Goal: Book appointment/travel/reservation

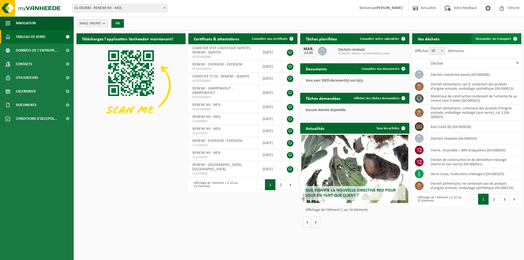
click at [496, 39] on span "Demander un transport" at bounding box center [493, 39] width 35 height 4
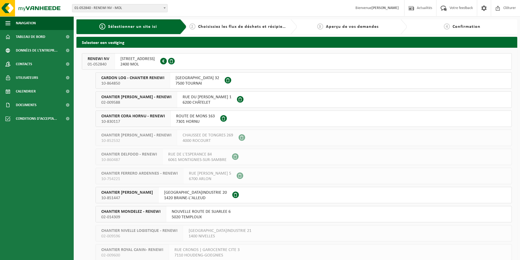
click at [134, 99] on span "CHANTIER CORA CHATELINEAU - RENEWI" at bounding box center [136, 96] width 70 height 5
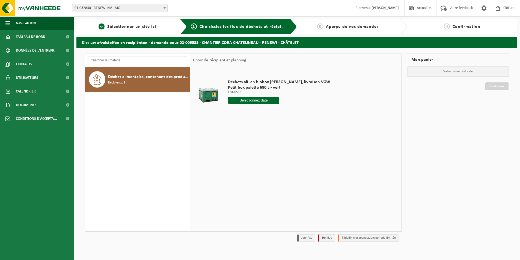
click at [242, 98] on input "text" at bounding box center [253, 100] width 51 height 7
click at [245, 157] on div "23" at bounding box center [243, 157] width 10 height 9
type input "à partir de 2025-09-23"
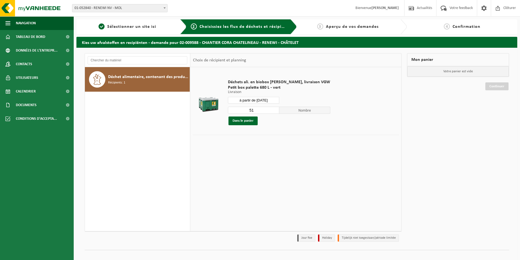
click at [256, 111] on input "51" at bounding box center [253, 110] width 51 height 7
type input "5"
type input "24"
click at [248, 121] on button "Dans le panier" at bounding box center [243, 121] width 29 height 9
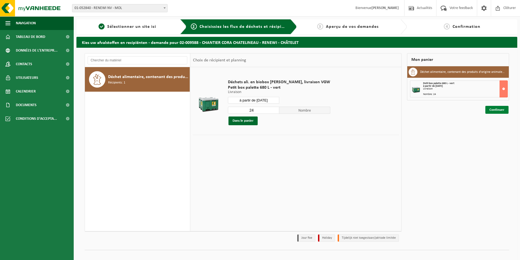
click at [494, 107] on link "Continuer" at bounding box center [497, 110] width 23 height 8
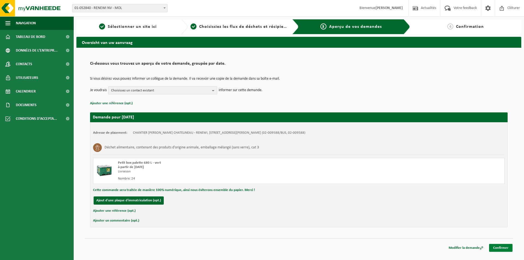
click at [503, 248] on link "Confirmer" at bounding box center [500, 248] width 23 height 8
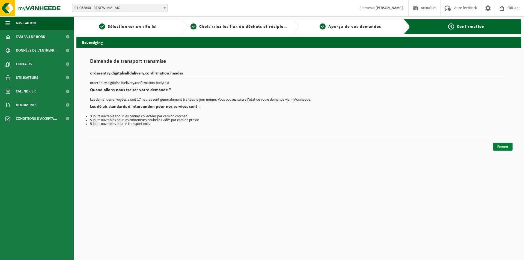
click at [502, 144] on link "Fermer" at bounding box center [502, 147] width 19 height 8
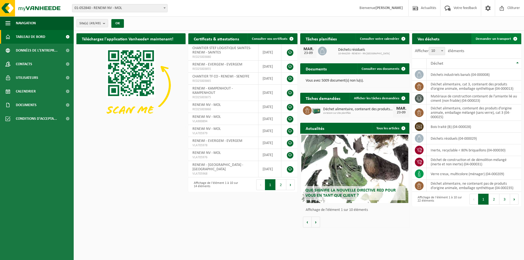
click at [490, 40] on span "Demander un transport" at bounding box center [493, 39] width 35 height 4
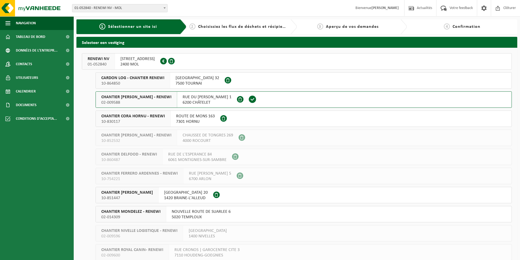
click at [134, 119] on span "10-830117" at bounding box center [133, 121] width 64 height 5
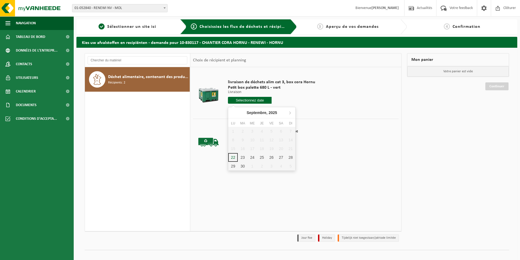
click at [251, 103] on input "text" at bounding box center [250, 100] width 44 height 7
click at [242, 160] on div "23" at bounding box center [243, 157] width 10 height 9
type input "à partir de [DATE]"
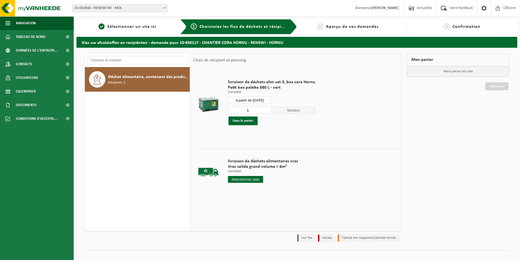
click at [251, 108] on input "1" at bounding box center [250, 110] width 44 height 7
type input "20"
click at [250, 122] on button "Dans le panier" at bounding box center [243, 121] width 29 height 9
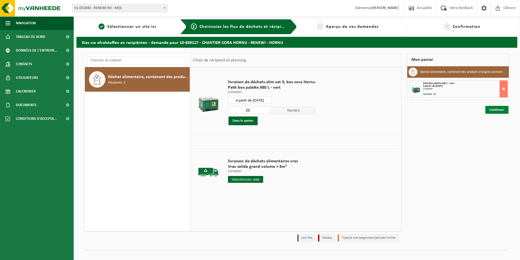
click at [503, 108] on link "Continuer" at bounding box center [497, 110] width 23 height 8
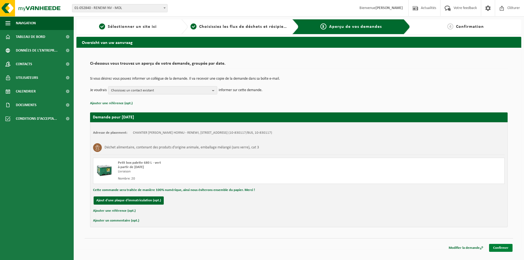
click at [505, 249] on link "Confirmer" at bounding box center [500, 248] width 23 height 8
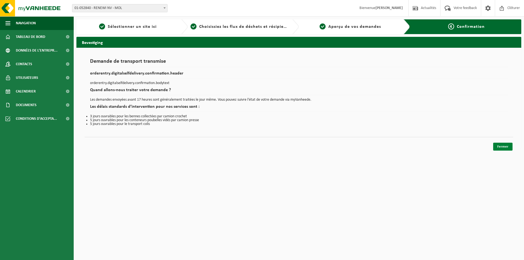
click at [504, 146] on link "Fermer" at bounding box center [502, 147] width 19 height 8
